Goal: Information Seeking & Learning: Learn about a topic

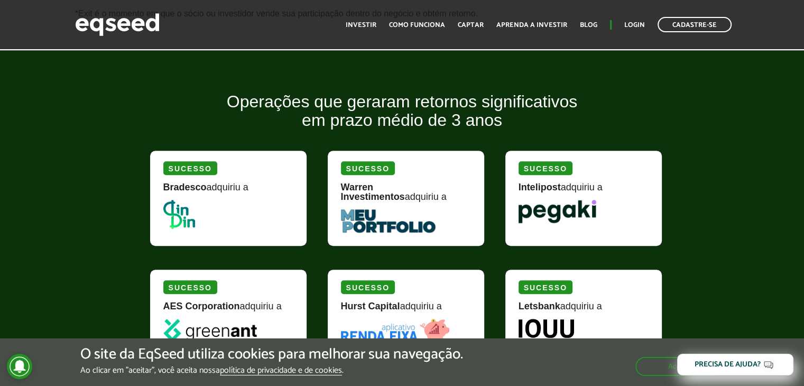
scroll to position [1110, 0]
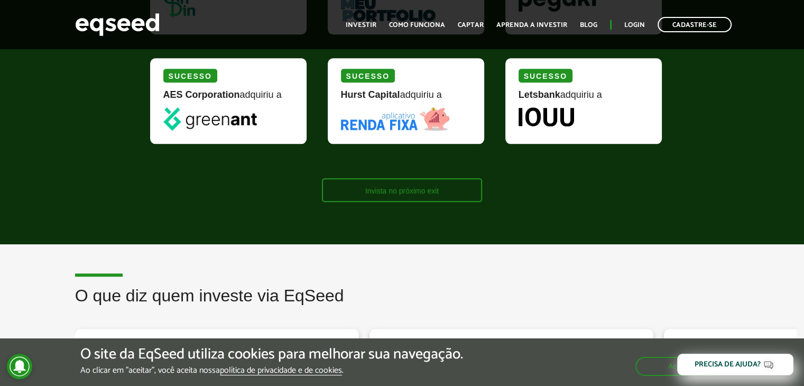
click at [440, 196] on link "Invista no próximo exit" at bounding box center [402, 190] width 160 height 24
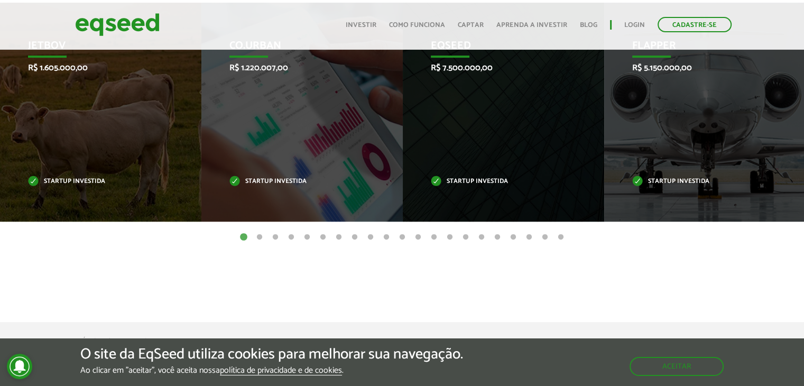
scroll to position [370, 0]
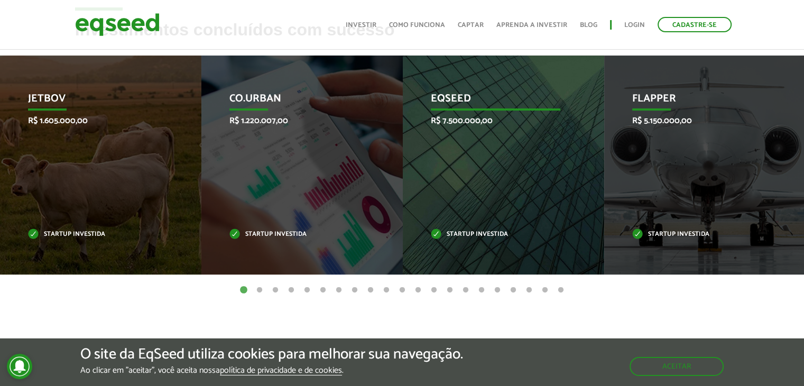
click at [456, 99] on p "EqSeed" at bounding box center [496, 101] width 130 height 18
click at [471, 235] on p "Startup investida" at bounding box center [496, 234] width 130 height 6
click at [514, 180] on div "EqSeed R$ 7.500.000,00 Startup investida" at bounding box center [496, 164] width 186 height 219
drag, startPoint x: 493, startPoint y: 115, endPoint x: 467, endPoint y: 107, distance: 26.6
click at [488, 112] on div "EqSeed R$ 7.500.000,00 Startup investida" at bounding box center [496, 164] width 186 height 219
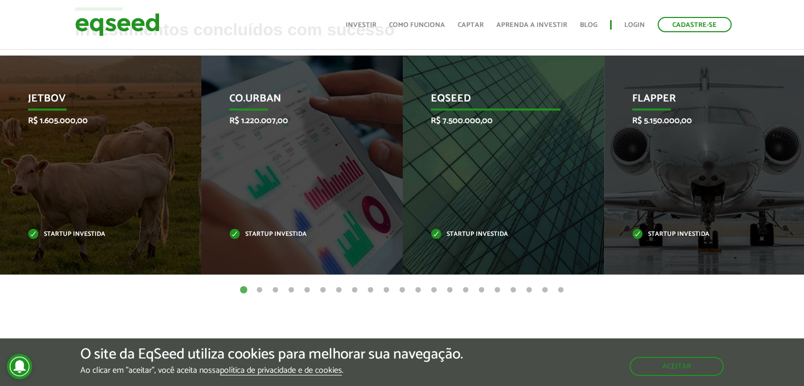
click at [458, 246] on div "EqSeed R$ 7.500.000,00 Startup investida" at bounding box center [496, 164] width 186 height 219
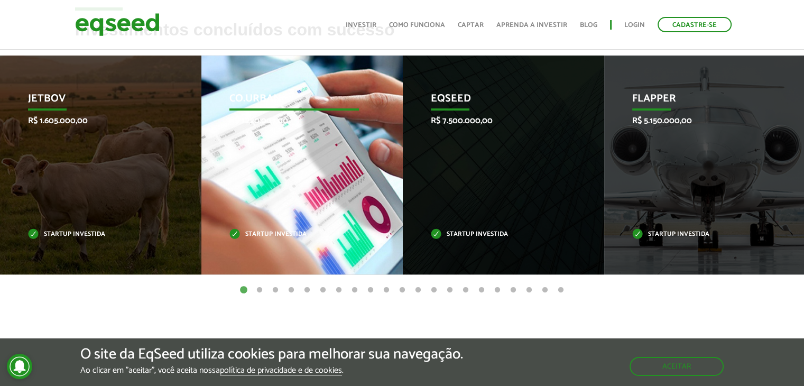
drag, startPoint x: 457, startPoint y: 238, endPoint x: 224, endPoint y: 223, distance: 233.1
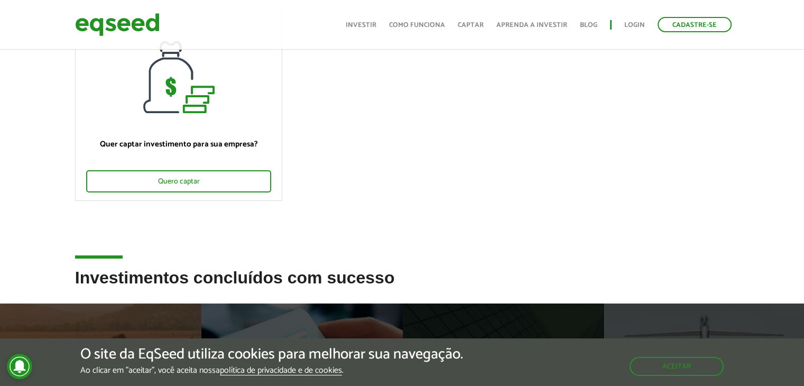
scroll to position [264, 0]
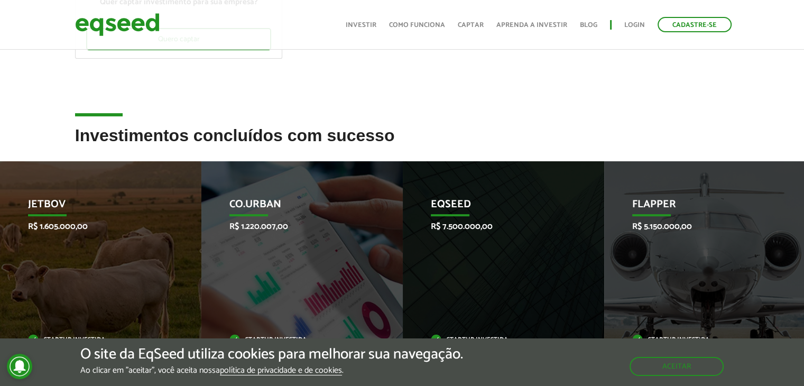
drag, startPoint x: 103, startPoint y: 114, endPoint x: 479, endPoint y: 110, distance: 376.3
click at [465, 110] on div "Ofertas de investimento disponíveis Invista em startups criteriosamente selecio…" at bounding box center [402, 121] width 804 height 676
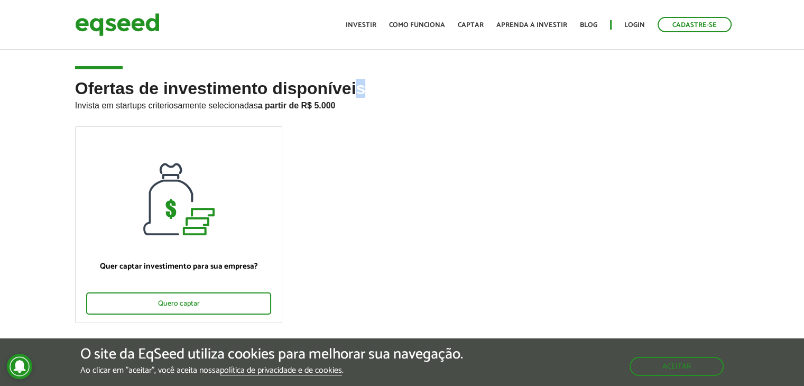
drag, startPoint x: 357, startPoint y: 90, endPoint x: 337, endPoint y: 91, distance: 19.6
click at [355, 91] on h2 "Ofertas de investimento disponíveis Invista em startups criteriosamente selecio…" at bounding box center [402, 102] width 654 height 47
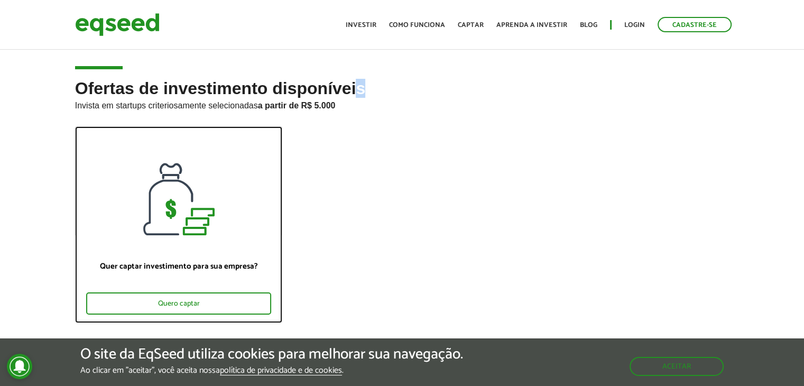
click at [232, 140] on div at bounding box center [179, 181] width 207 height 108
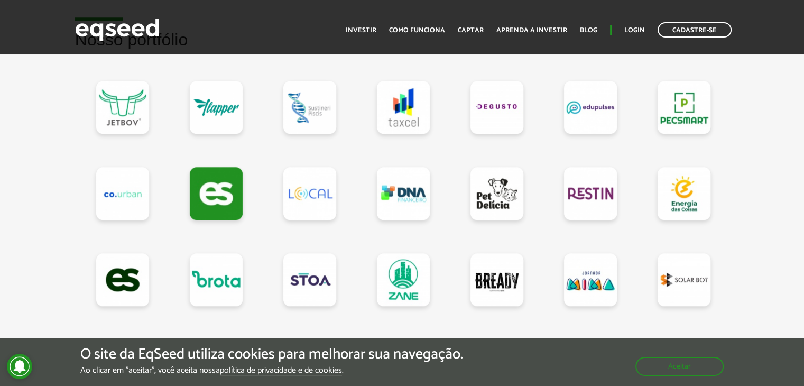
scroll to position [1163, 0]
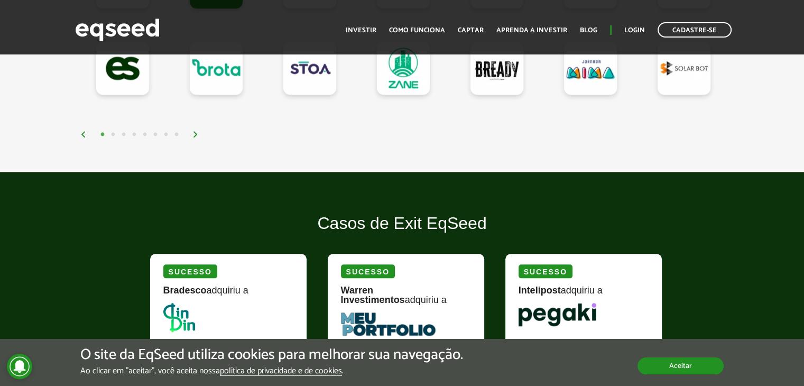
click at [654, 368] on button "Aceitar" at bounding box center [680, 365] width 86 height 17
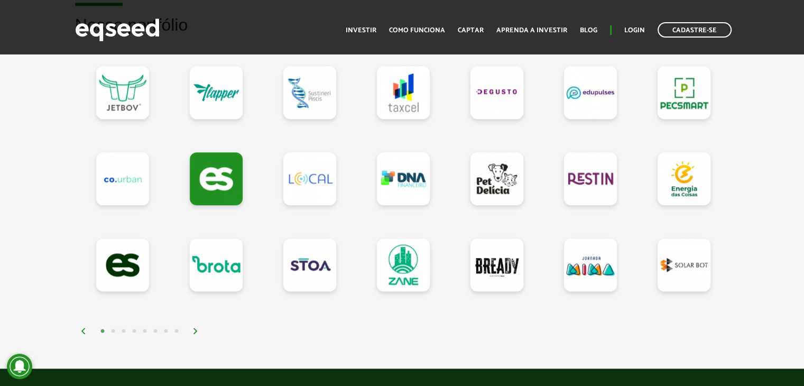
scroll to position [951, 0]
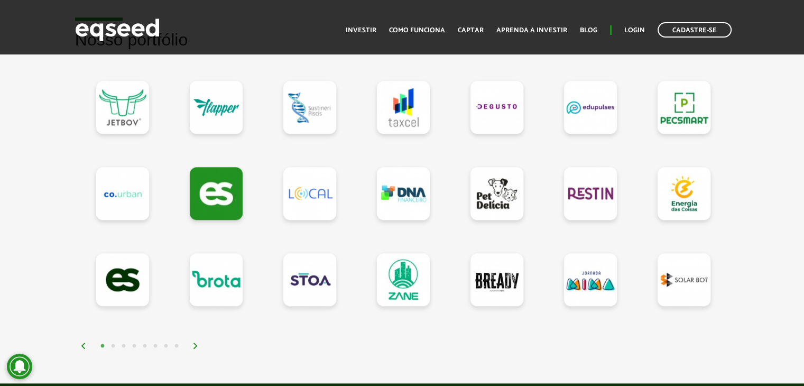
click at [191, 343] on div "1 2 3 4 5 6 7 8" at bounding box center [404, 345] width 649 height 12
click at [198, 346] on img at bounding box center [195, 345] width 6 height 6
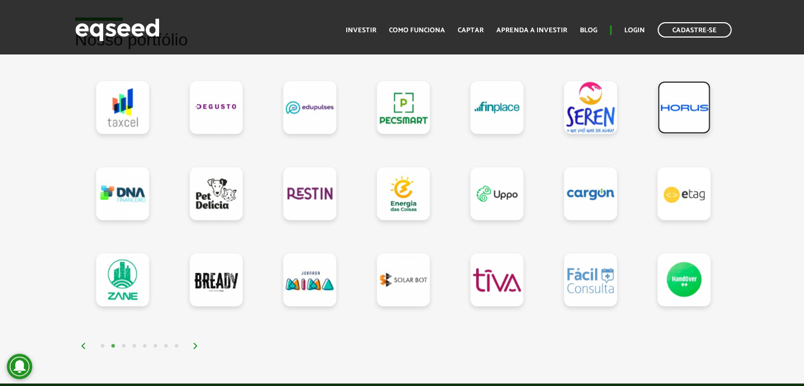
click at [690, 114] on link at bounding box center [683, 107] width 53 height 53
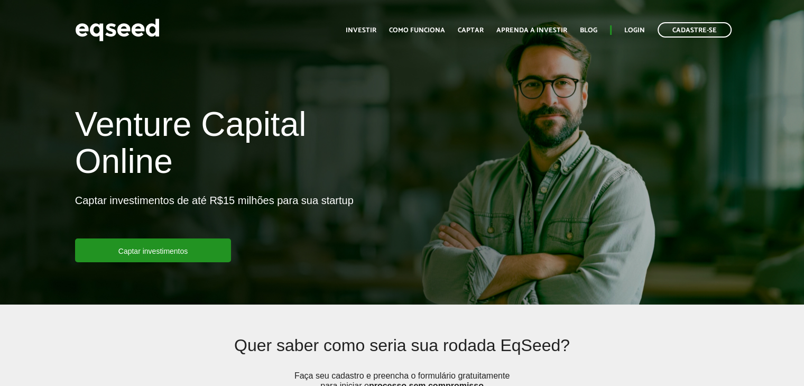
scroll to position [951, 0]
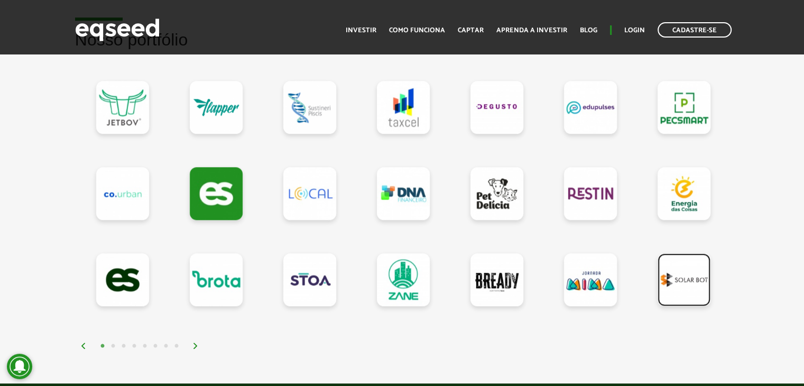
click at [698, 285] on link at bounding box center [683, 279] width 53 height 53
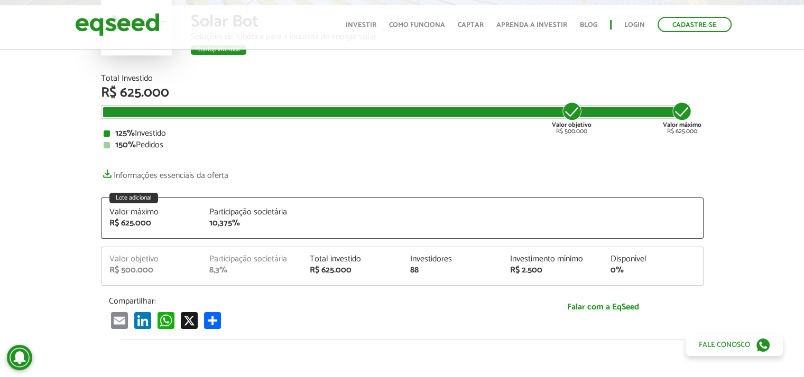
scroll to position [106, 0]
click at [225, 85] on article "Solar Bot Soluções de robótica para a indústria de energia solar Startup invest…" at bounding box center [402, 321] width 804 height 758
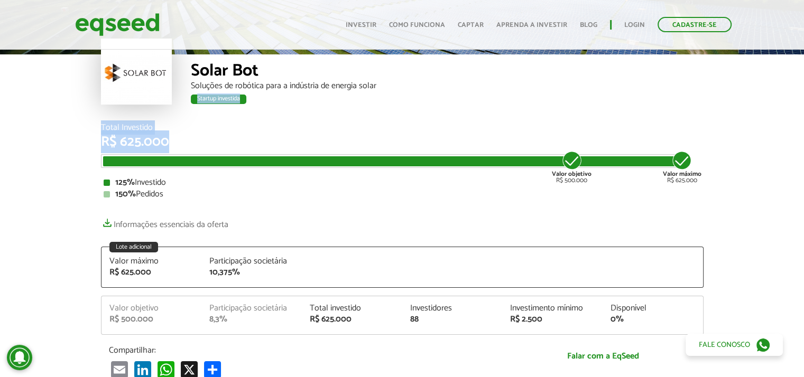
scroll to position [0, 0]
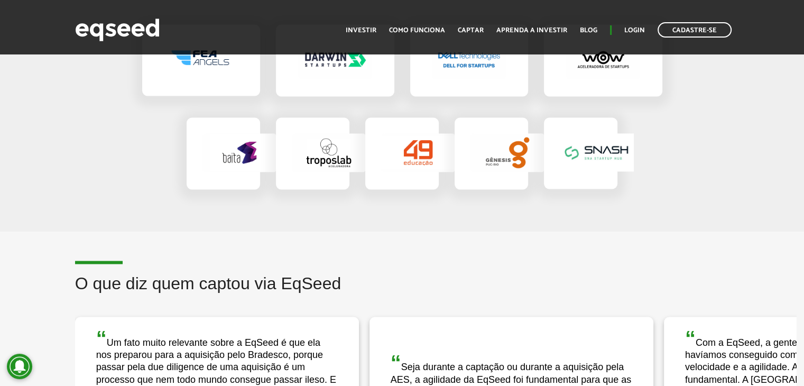
scroll to position [1435, 0]
